Goal: Transaction & Acquisition: Purchase product/service

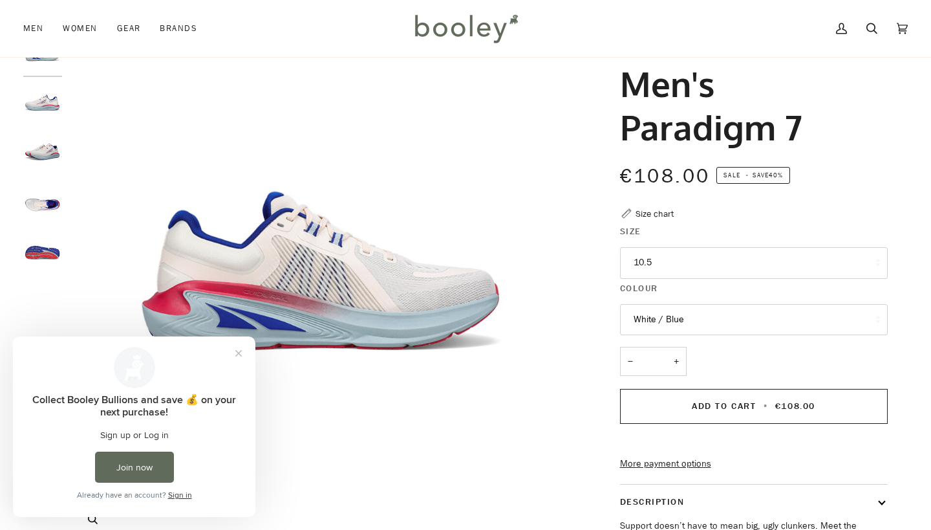
scroll to position [56, 0]
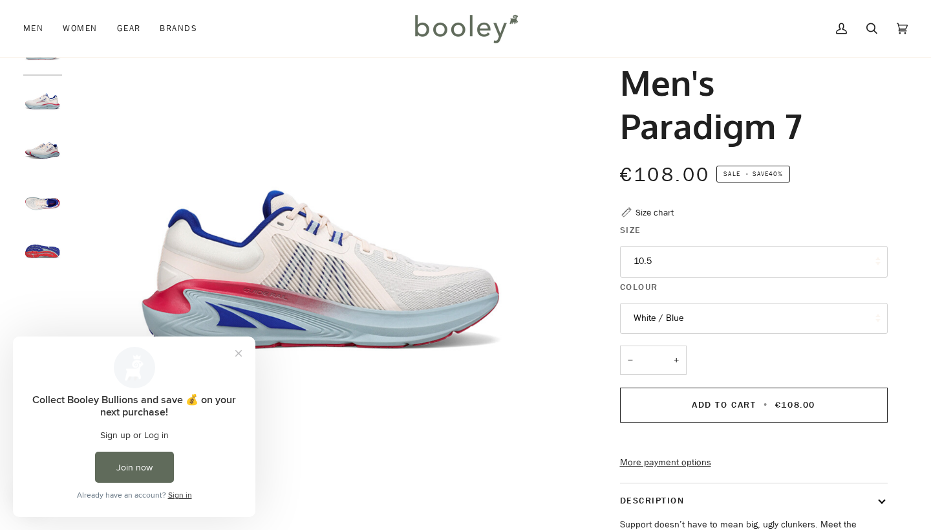
click at [46, 148] on img "Altra Men's Paradigm 7 White / Blue - Booley Galway" at bounding box center [42, 152] width 39 height 39
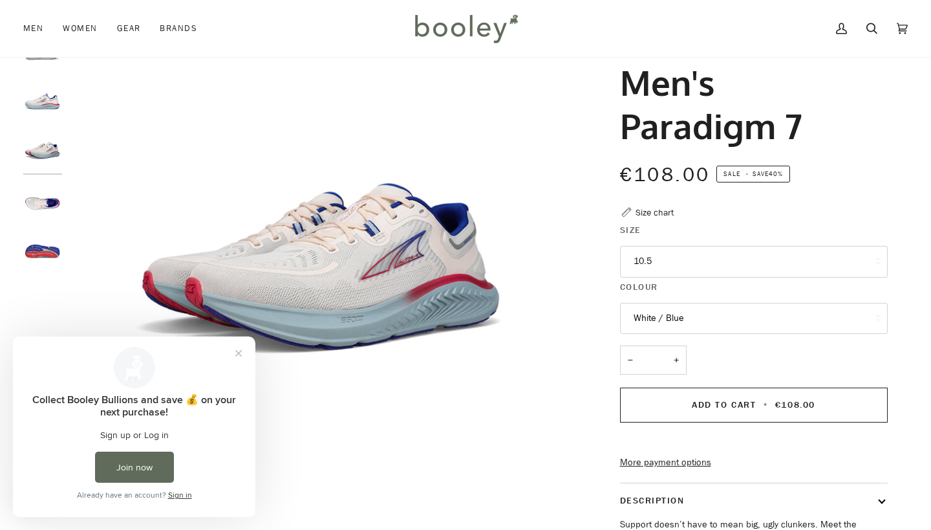
click at [43, 190] on img "Altra Men's Paradigm 7 White / Blue - Booley Galway" at bounding box center [42, 202] width 39 height 39
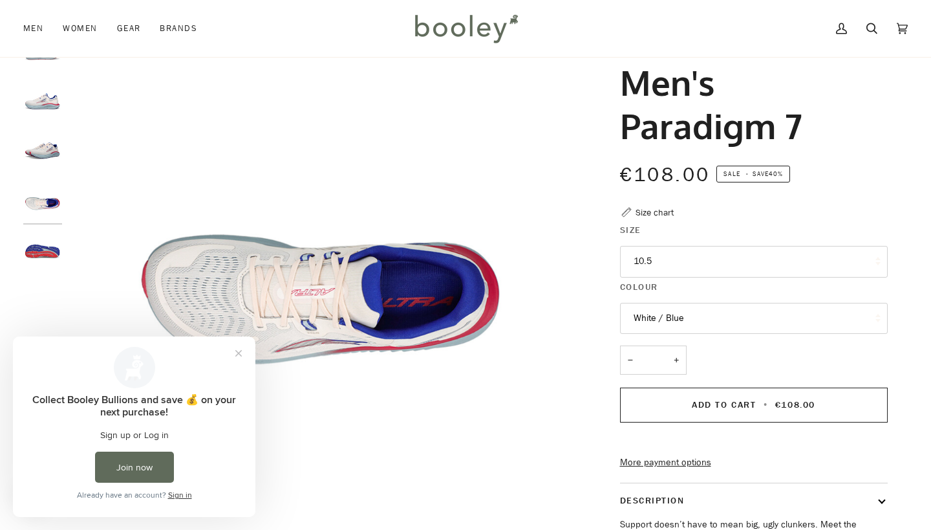
click at [44, 227] on div at bounding box center [45, 158] width 45 height 248
click at [43, 251] on img "Altra Men's Paradigm 7 White / Blue - Booley Galway" at bounding box center [42, 251] width 39 height 39
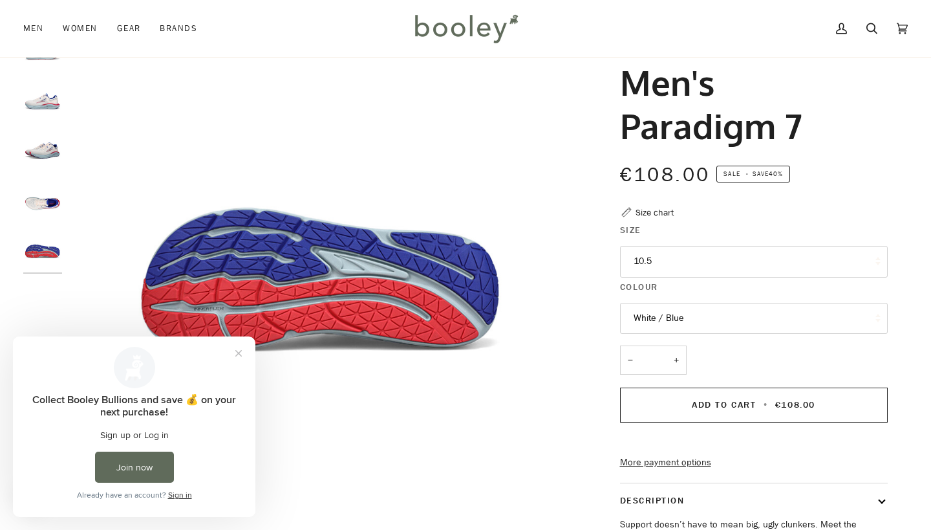
click at [39, 269] on img "Altra Men's Paradigm 7 White / Blue - Booley Galway" at bounding box center [42, 251] width 39 height 39
click at [42, 257] on img "Altra Men's Paradigm 7 White / Blue - Booley Galway" at bounding box center [42, 251] width 39 height 39
click at [42, 179] on div at bounding box center [45, 158] width 45 height 248
click at [42, 124] on div at bounding box center [45, 158] width 45 height 248
click at [43, 100] on img "Altra Men's Paradigm 7 White / Blue - Booley Galway" at bounding box center [42, 102] width 39 height 39
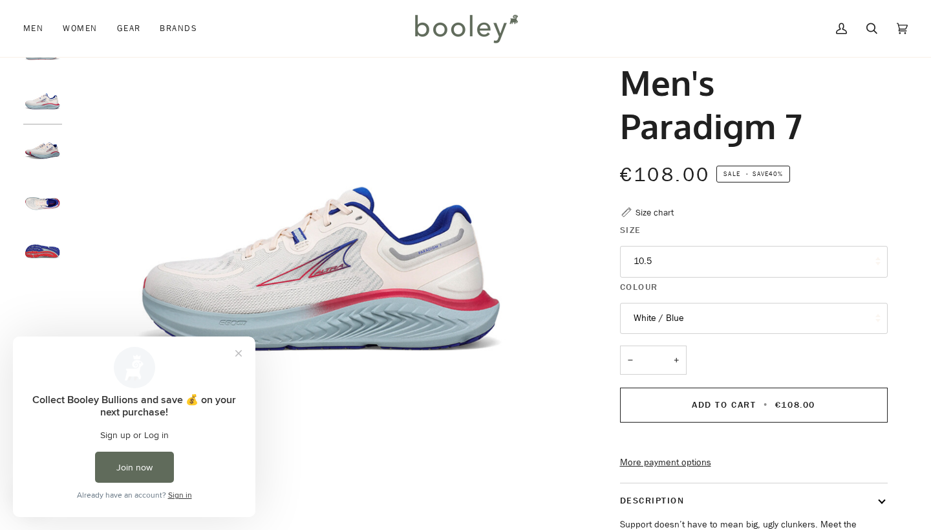
click at [655, 310] on button "White / Blue" at bounding box center [754, 319] width 268 height 32
click at [521, 315] on img "Altra Men's Paradigm 7 White / Blue - Booley Galway" at bounding box center [323, 288] width 508 height 508
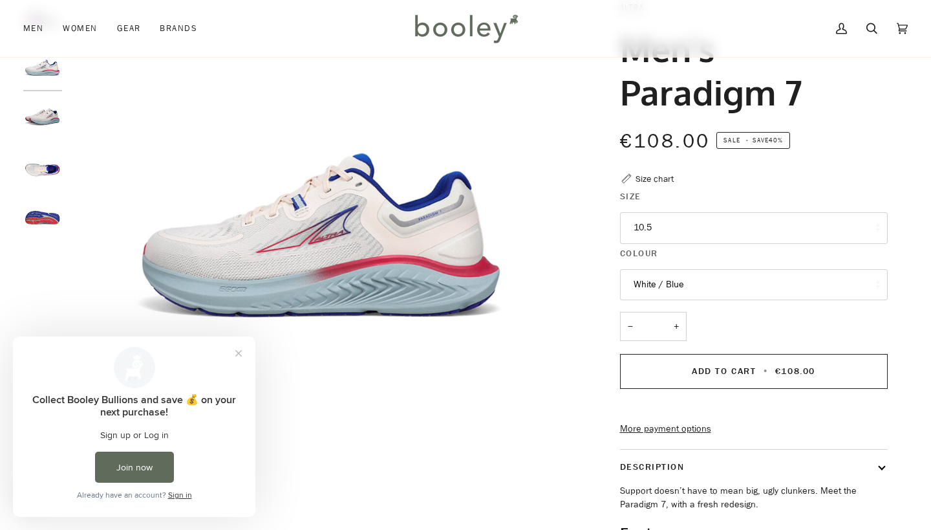
scroll to position [118, 0]
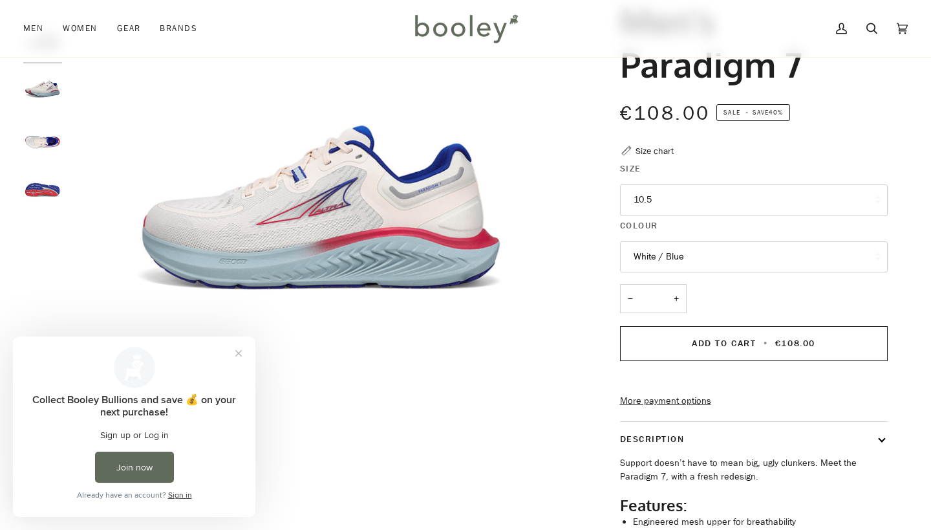
click at [717, 71] on div "Zoom Zoom Zoom" at bounding box center [465, 317] width 885 height 689
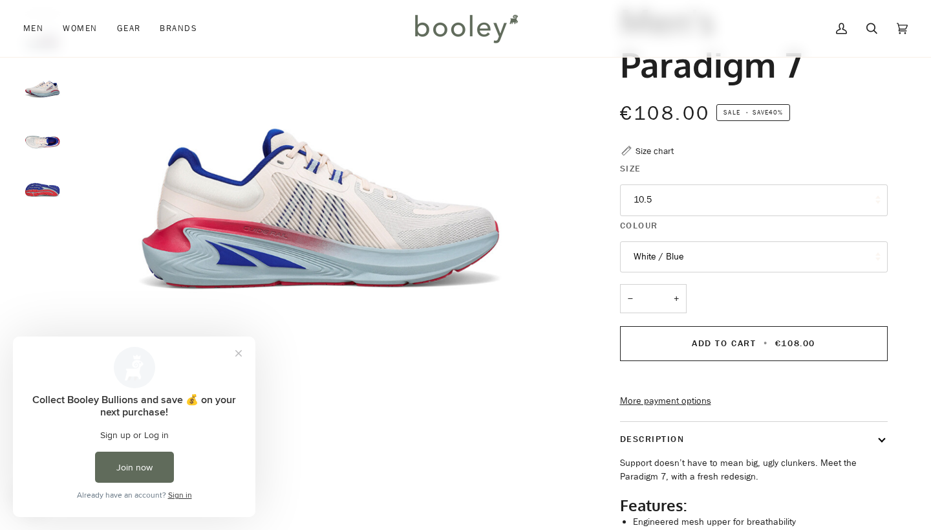
click at [592, 352] on div "Zoom Zoom Zoom" at bounding box center [465, 317] width 885 height 689
